Goal: Navigation & Orientation: Find specific page/section

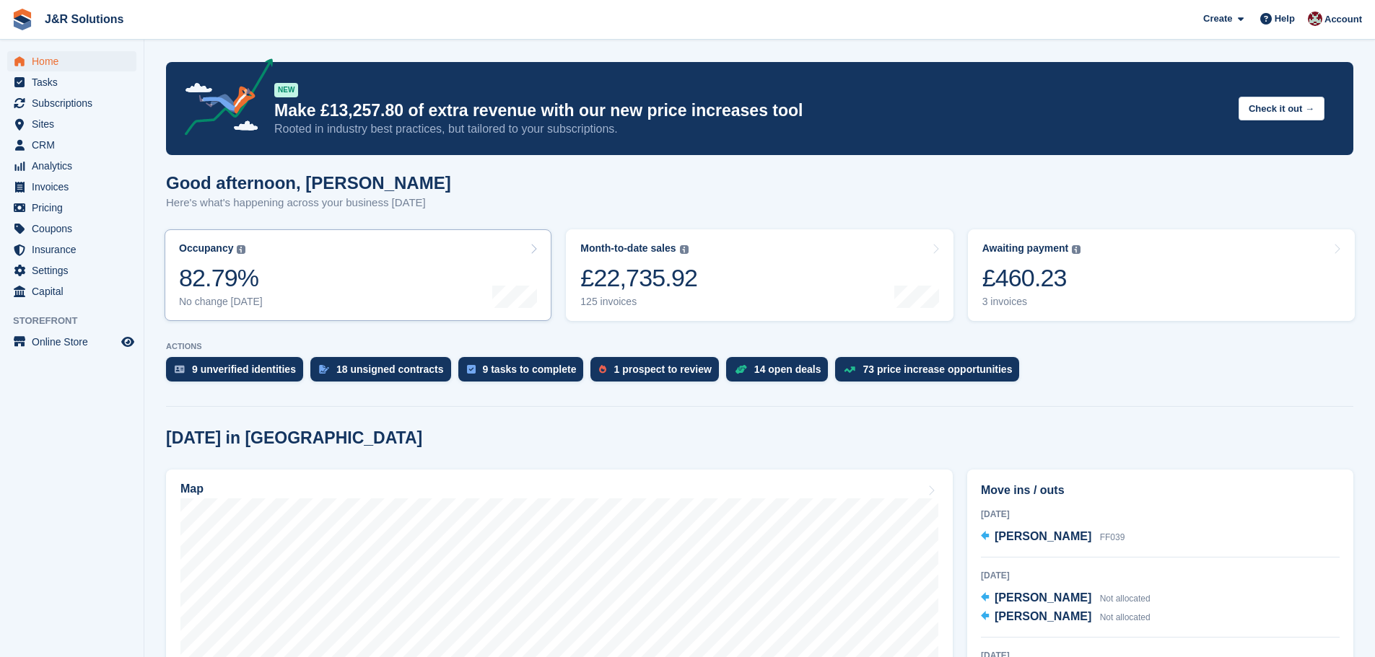
click at [333, 264] on link "Occupancy The percentage of all currently allocated units in terms of area. Inc…" at bounding box center [358, 275] width 387 height 92
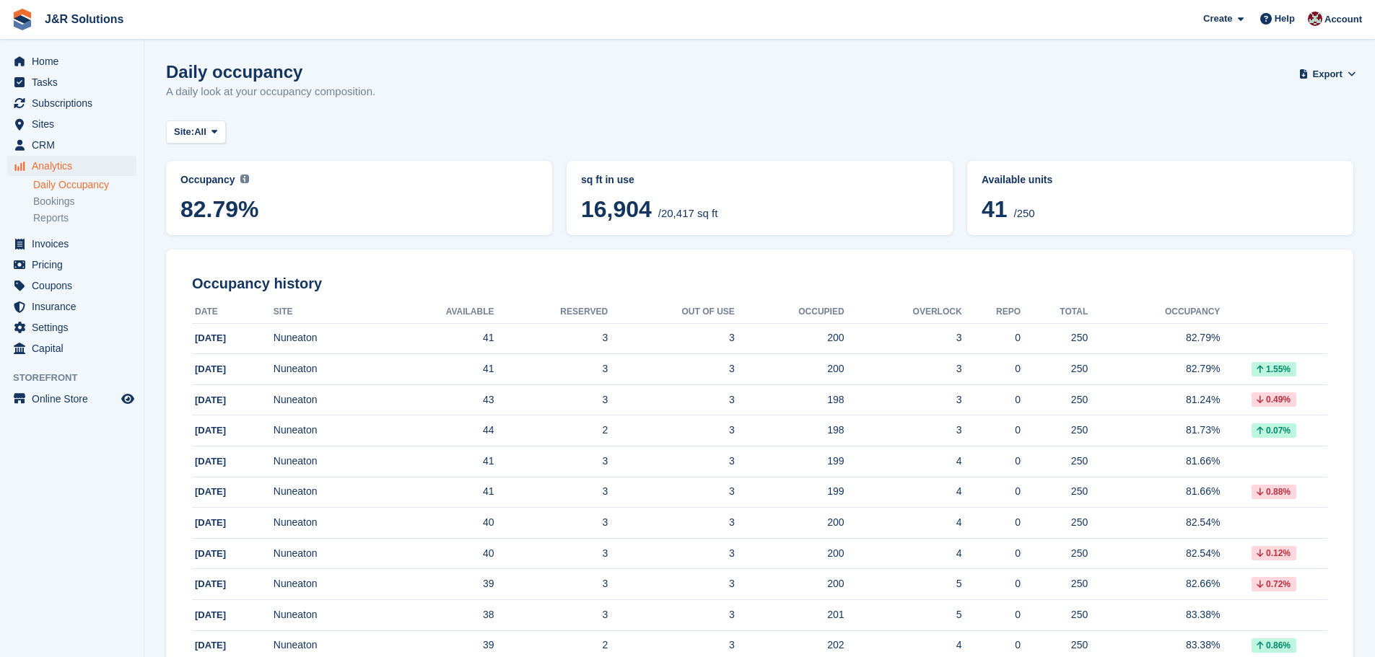
click at [636, 125] on div "Site: All All Nuneaton" at bounding box center [759, 133] width 1187 height 24
click at [70, 104] on span "Subscriptions" at bounding box center [75, 103] width 87 height 20
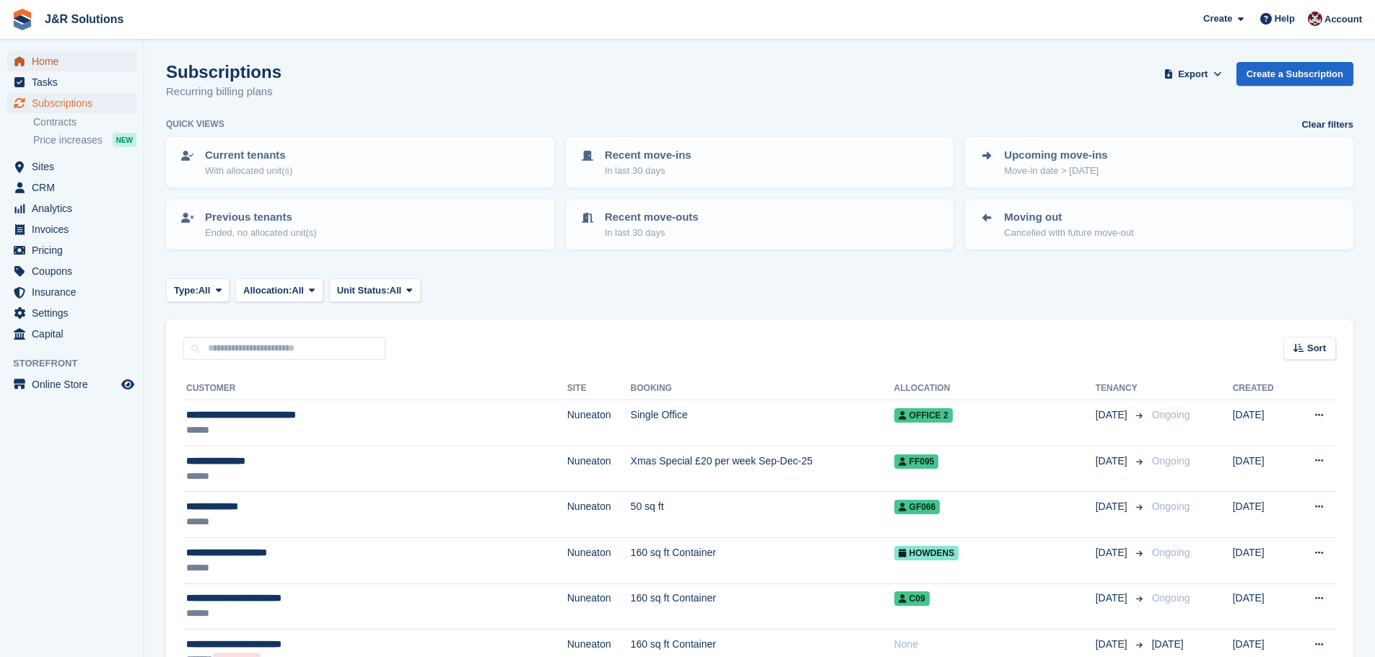
click at [51, 63] on span "Home" at bounding box center [75, 61] width 87 height 20
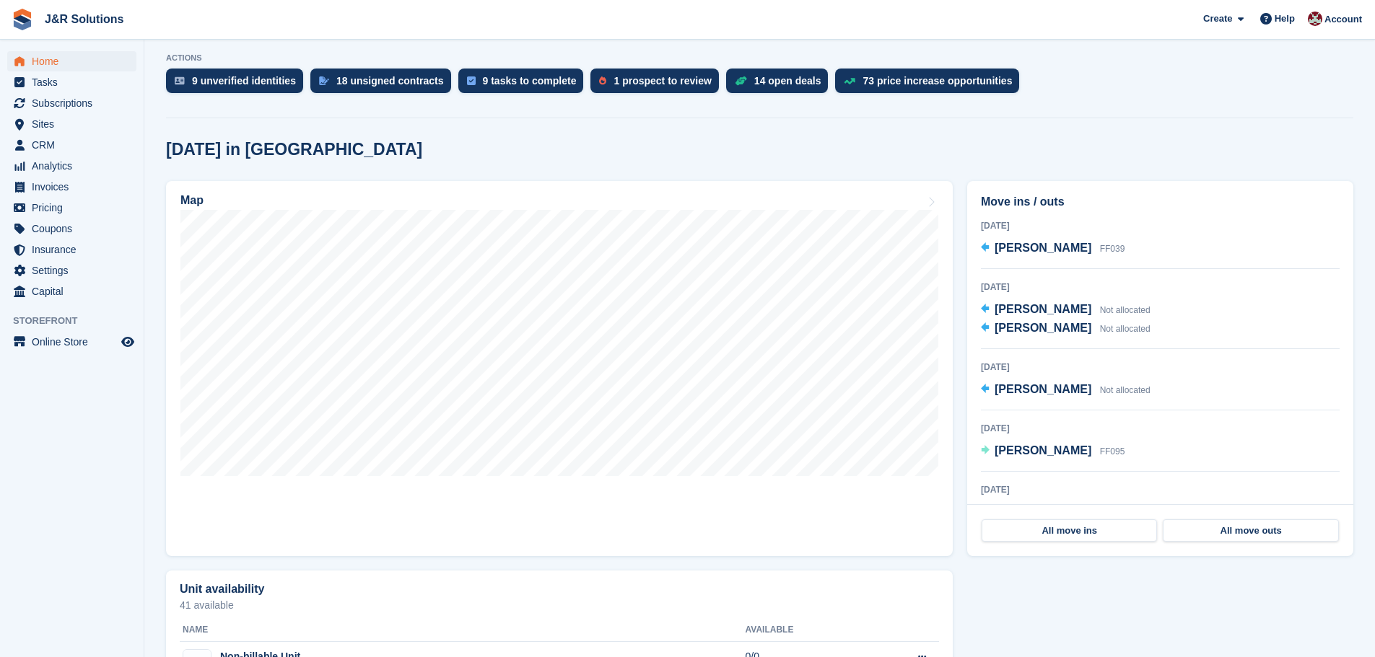
scroll to position [361, 0]
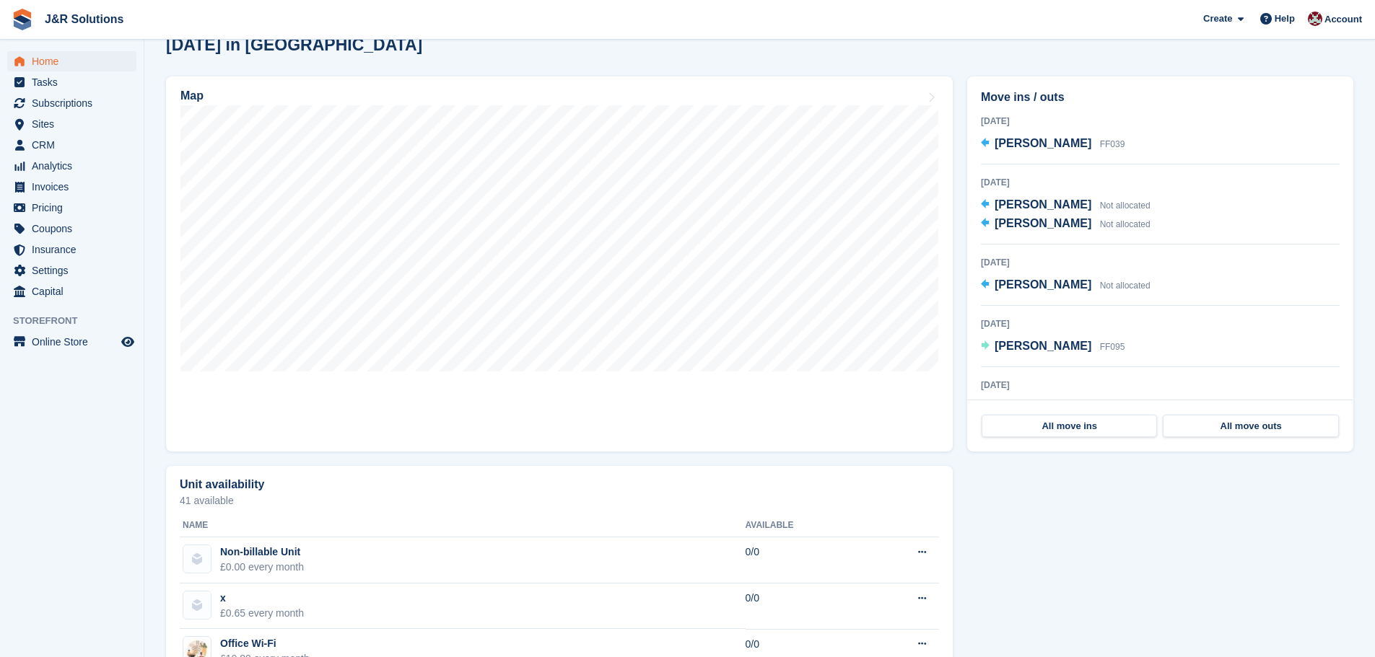
scroll to position [289, 0]
